Goal: Task Accomplishment & Management: Use online tool/utility

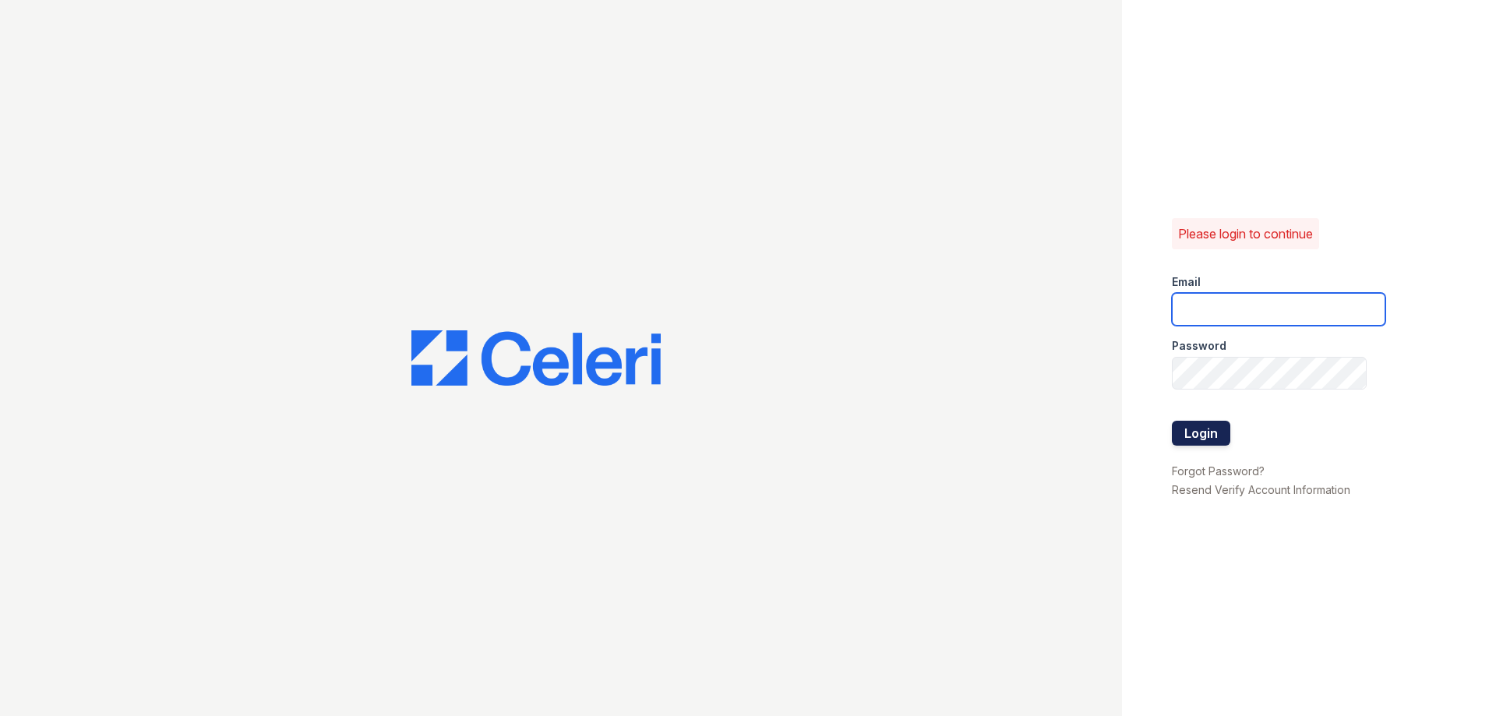
type input "walnutcreek1@cafmanagement.com"
click at [1210, 433] on button "Login" at bounding box center [1201, 433] width 58 height 25
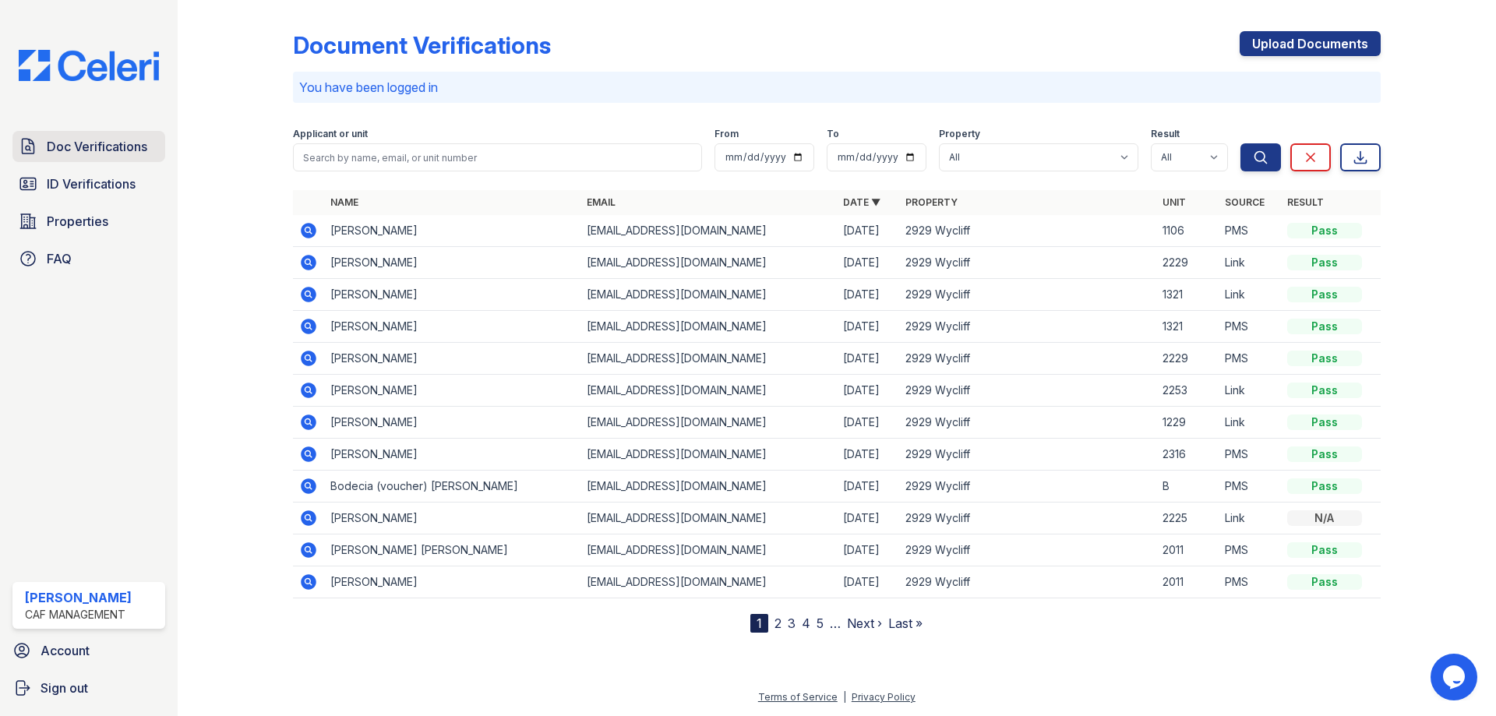
click at [104, 144] on span "Doc Verifications" at bounding box center [97, 146] width 101 height 19
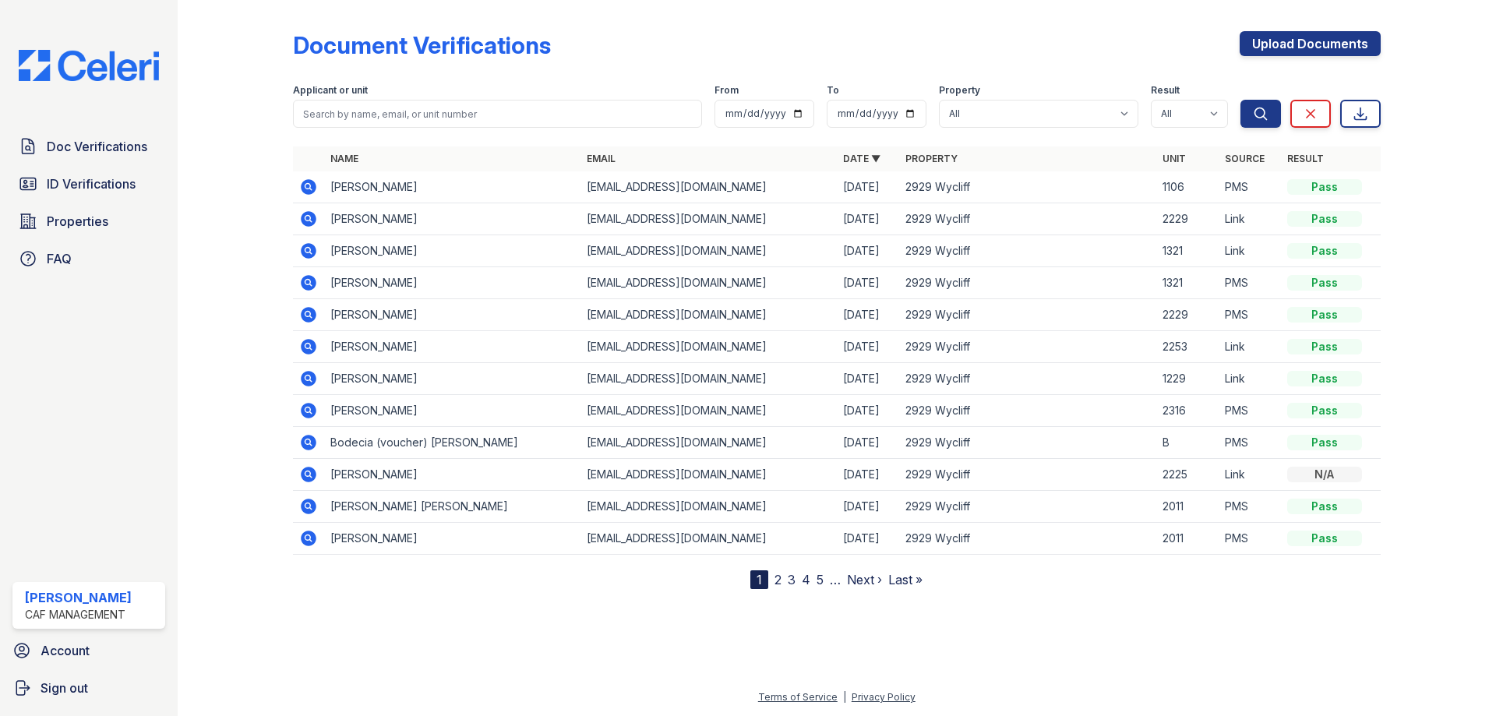
click at [97, 169] on link "ID Verifications" at bounding box center [88, 183] width 153 height 31
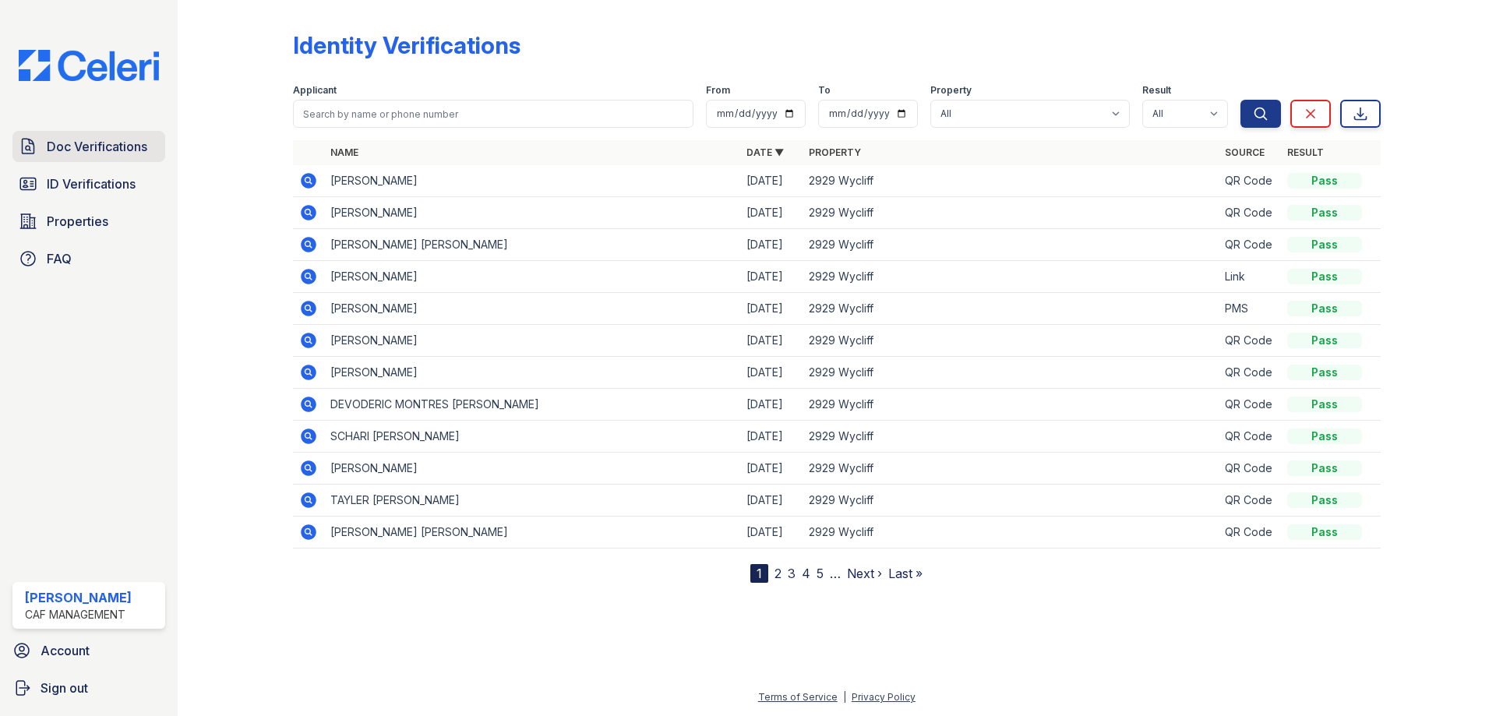
click at [97, 152] on span "Doc Verifications" at bounding box center [97, 146] width 101 height 19
